Goal: Information Seeking & Learning: Learn about a topic

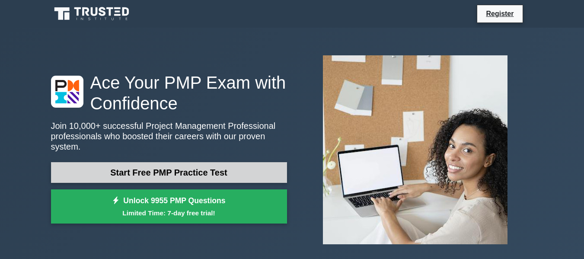
click at [67, 162] on link "Start Free PMP Practice Test" at bounding box center [169, 172] width 236 height 21
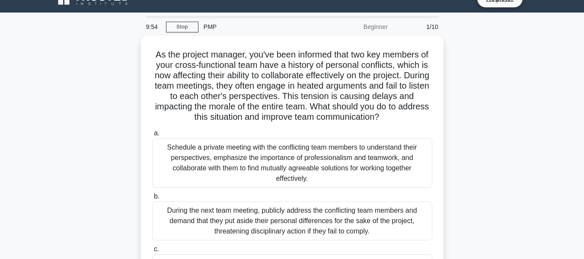
scroll to position [16, 0]
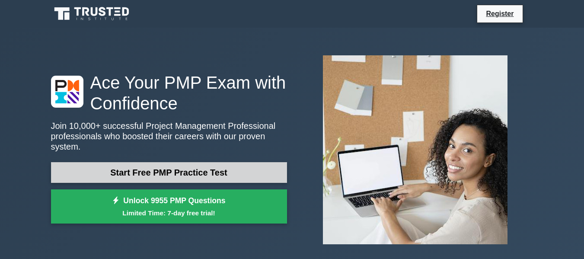
click at [79, 163] on link "Start Free PMP Practice Test" at bounding box center [169, 172] width 236 height 21
click at [107, 167] on link "Start Free PMP Practice Test" at bounding box center [169, 172] width 236 height 21
click at [92, 164] on link "Start Free PMP Practice Test" at bounding box center [169, 172] width 236 height 21
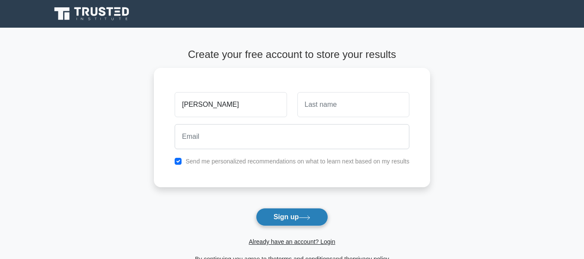
type input "[PERSON_NAME]"
click at [310, 218] on icon at bounding box center [305, 217] width 12 height 5
type input "breznel"
click at [301, 213] on button "Sign up" at bounding box center [292, 217] width 73 height 18
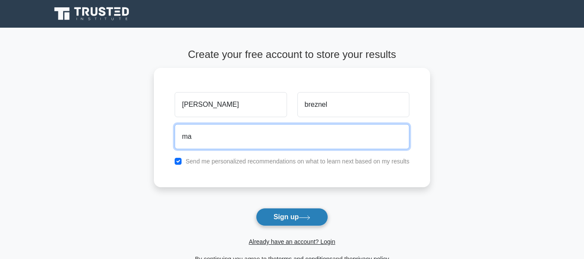
type input "m"
type input "2"
type input "5"
type input "2"
type input "u"
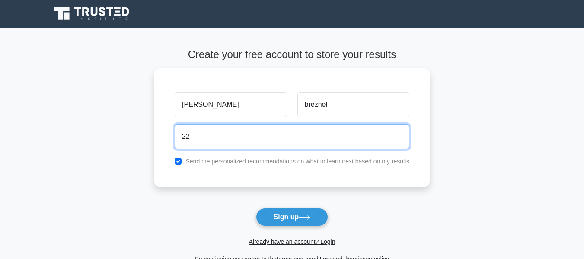
type input "2"
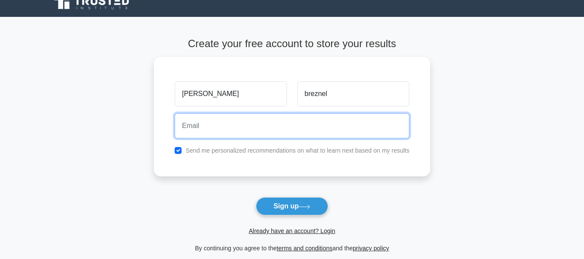
scroll to position [10, 0]
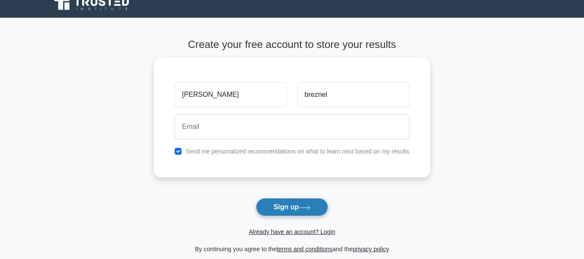
click at [279, 210] on button "Sign up" at bounding box center [292, 207] width 73 height 18
click at [272, 211] on button "Sign up" at bounding box center [292, 207] width 73 height 18
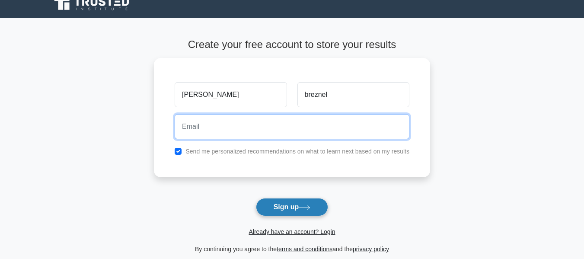
type input "corrinenjeri511@gmail.com"
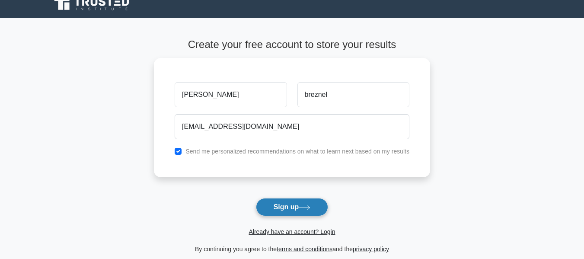
click at [264, 206] on button "Sign up" at bounding box center [292, 207] width 73 height 18
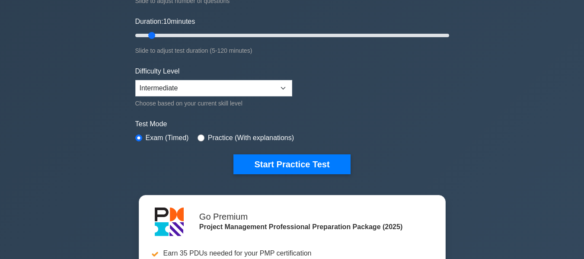
scroll to position [158, 0]
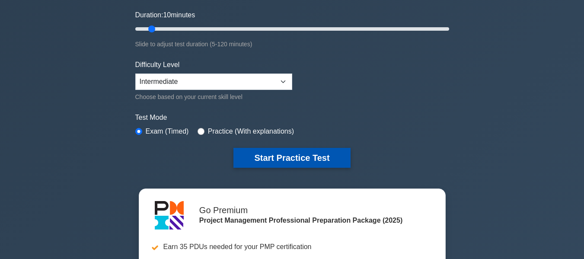
click at [296, 162] on button "Start Practice Test" at bounding box center [291, 158] width 117 height 20
click at [262, 151] on button "Start Practice Test" at bounding box center [291, 158] width 117 height 20
click at [260, 157] on button "Start Practice Test" at bounding box center [291, 158] width 117 height 20
click at [269, 154] on button "Start Practice Test" at bounding box center [291, 158] width 117 height 20
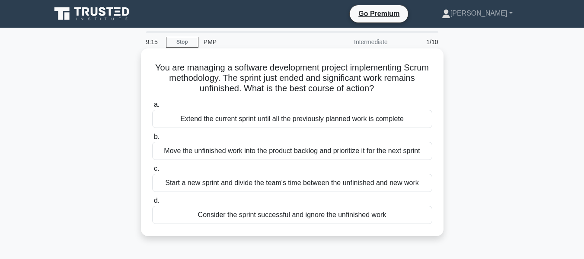
click at [142, 150] on div "You are managing a software development project implementing Scrum methodology.…" at bounding box center [292, 142] width 302 height 188
click at [153, 139] on label "b. Move the unfinished work into the product backlog and prioritize it for the …" at bounding box center [292, 145] width 280 height 29
click at [152, 139] on input "b. Move the unfinished work into the product backlog and prioritize it for the …" at bounding box center [152, 137] width 0 height 6
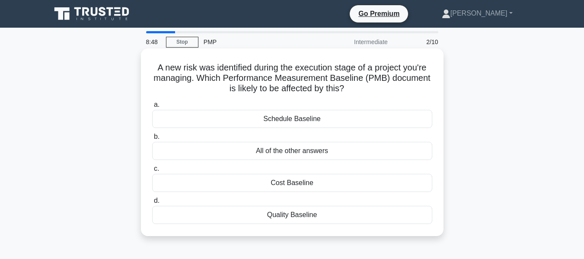
click at [224, 183] on div "Cost Baseline" at bounding box center [292, 183] width 280 height 18
click at [152, 172] on input "c. Cost Baseline" at bounding box center [152, 169] width 0 height 6
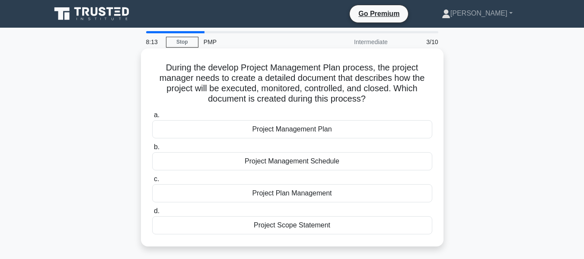
click at [210, 135] on div "Project Management Plan" at bounding box center [292, 129] width 280 height 18
click at [152, 118] on input "a. Project Management Plan" at bounding box center [152, 115] width 0 height 6
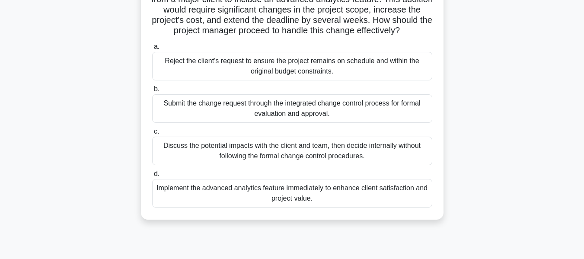
click at [166, 162] on div "Discuss the potential impacts with the client and team, then decide internally …" at bounding box center [292, 151] width 280 height 29
click at [152, 134] on input "c. Discuss the potential impacts with the client and team, then decide internal…" at bounding box center [152, 132] width 0 height 6
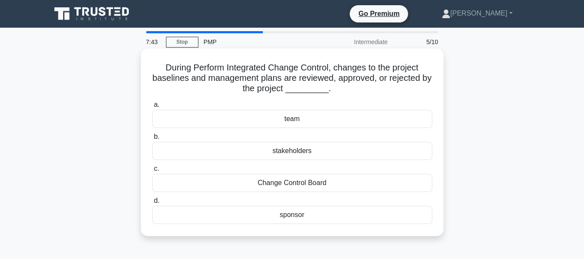
click at [223, 182] on div "Change Control Board" at bounding box center [292, 183] width 280 height 18
click at [152, 172] on input "c. Change Control Board" at bounding box center [152, 169] width 0 height 6
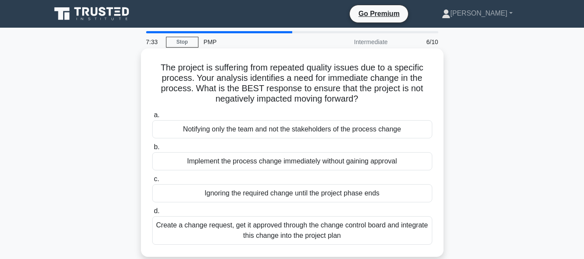
click at [167, 232] on div "Create a change request, get it approved through the change control board and i…" at bounding box center [292, 230] width 280 height 29
click at [152, 214] on input "d. Create a change request, get it approved through the change control board an…" at bounding box center [152, 211] width 0 height 6
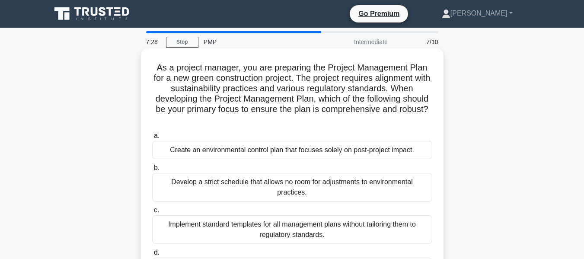
click at [160, 184] on div "Develop a strict schedule that allows no room for adjustments to environmental …" at bounding box center [292, 187] width 280 height 29
click at [152, 171] on input "b. Develop a strict schedule that allows no room for adjustments to environment…" at bounding box center [152, 168] width 0 height 6
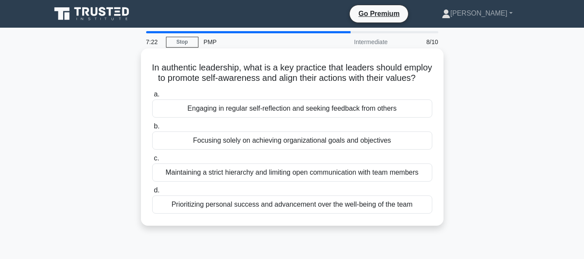
click at [159, 181] on div "Maintaining a strict hierarchy and limiting open communication with team members" at bounding box center [292, 172] width 280 height 18
click at [152, 161] on input "c. Maintaining a strict hierarchy and limiting open communication with team mem…" at bounding box center [152, 159] width 0 height 6
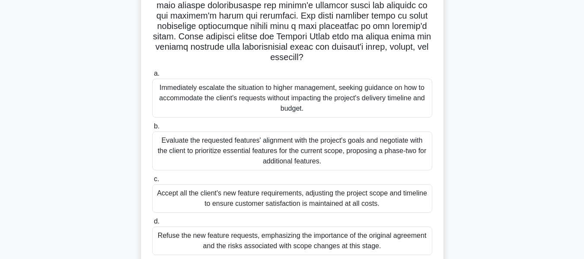
scroll to position [169, 0]
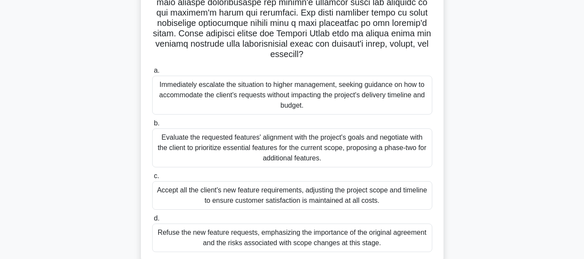
click at [167, 241] on div "Refuse the new feature requests, emphasizing the importance of the original agr…" at bounding box center [292, 237] width 280 height 29
click at [152, 221] on input "d. Refuse the new feature requests, emphasizing the importance of the original …" at bounding box center [152, 219] width 0 height 6
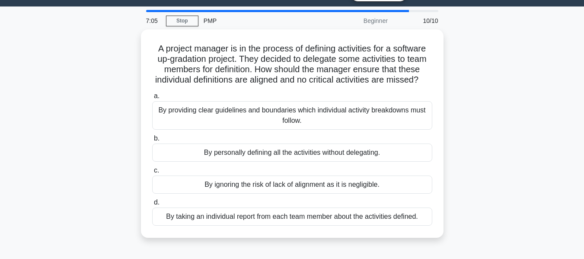
scroll to position [0, 0]
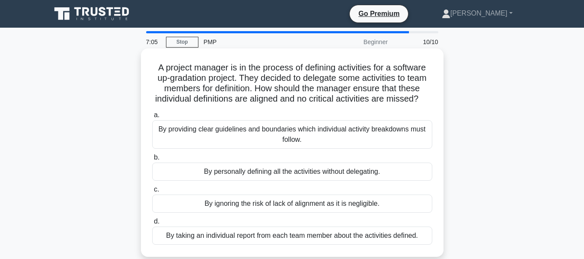
click at [165, 146] on div "By providing clear guidelines and boundaries which individual activity breakdow…" at bounding box center [292, 134] width 280 height 29
click at [152, 118] on input "a. By providing clear guidelines and boundaries which individual activity break…" at bounding box center [152, 115] width 0 height 6
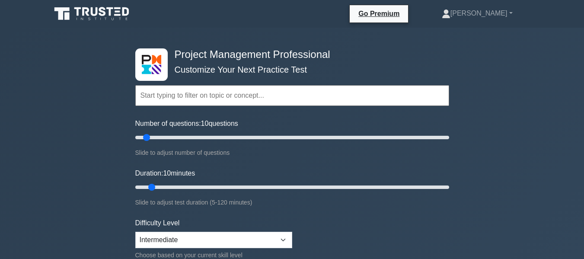
select select "intermediate"
